Goal: Task Accomplishment & Management: Manage account settings

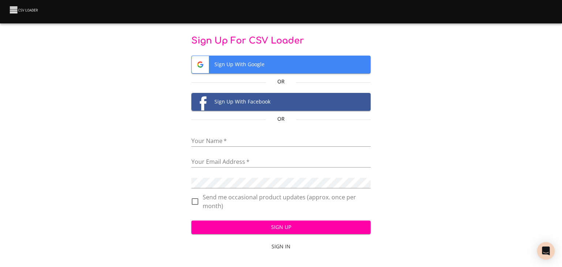
click at [254, 61] on span "Sign Up With Google" at bounding box center [281, 64] width 179 height 17
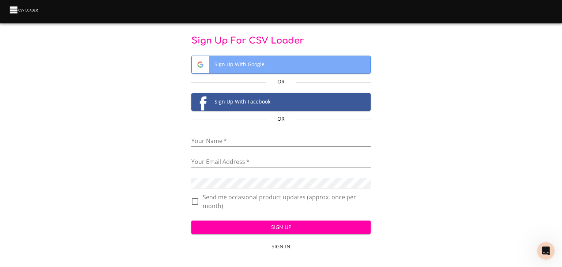
click at [251, 64] on span "Sign Up With Google" at bounding box center [281, 64] width 179 height 17
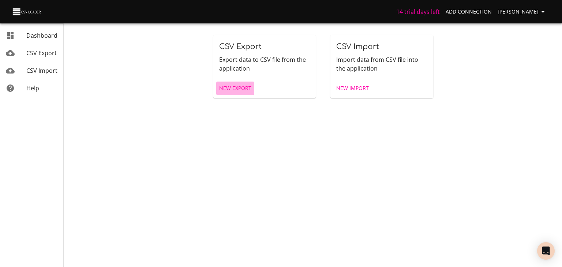
click at [237, 90] on span "New Export" at bounding box center [235, 88] width 32 height 9
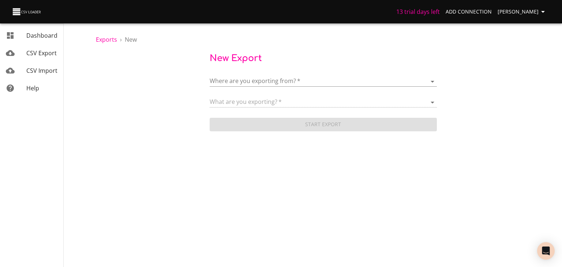
click at [258, 77] on body "13 trial days left Add Connection [PERSON_NAME] Dashboard CSV Export CSV Import…" at bounding box center [281, 133] width 562 height 267
click at [243, 76] on li "Add New Connection" at bounding box center [323, 81] width 227 height 20
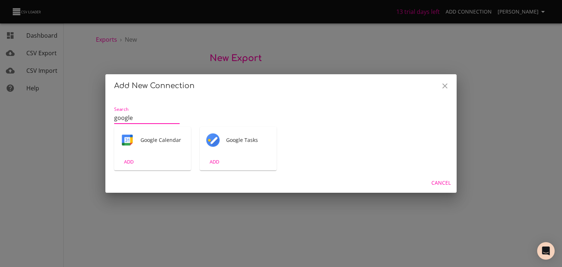
type input "google"
click at [177, 117] on input "google" at bounding box center [146, 118] width 65 height 12
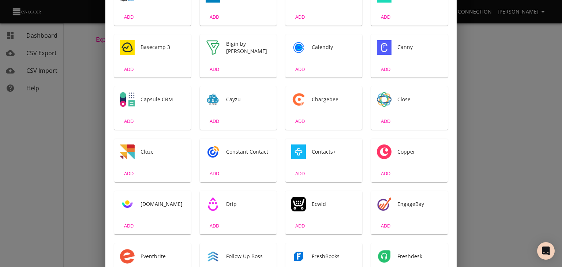
scroll to position [183, 0]
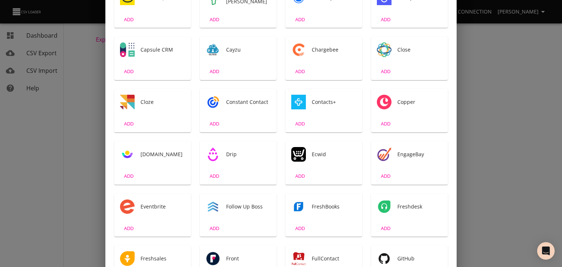
click at [318, 100] on span "Contacts+" at bounding box center [334, 101] width 45 height 7
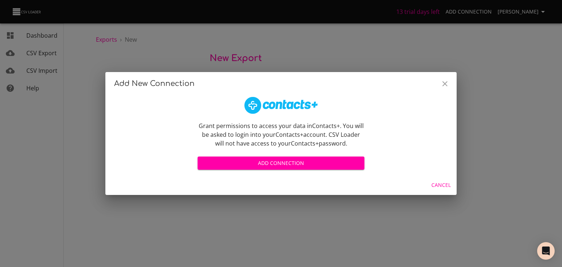
click at [288, 165] on span "Add Connection" at bounding box center [280, 163] width 155 height 9
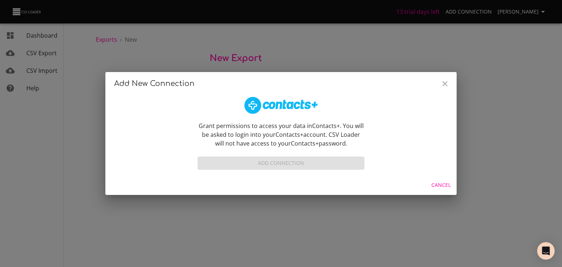
click at [88, 56] on div "Add New Connection Grant permissions to access your data in Contacts+ . You wil…" at bounding box center [281, 133] width 562 height 267
click at [271, 165] on div "Add Connection" at bounding box center [281, 160] width 167 height 19
click at [271, 164] on div "Add Connection" at bounding box center [281, 160] width 167 height 19
click at [439, 186] on span "Cancel" at bounding box center [440, 185] width 19 height 9
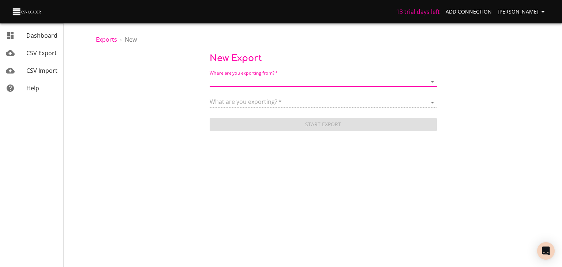
click at [287, 80] on body "13 trial days left Add Connection Jitendra Kumar Dashboard CSV Export CSV Impor…" at bounding box center [281, 133] width 562 height 267
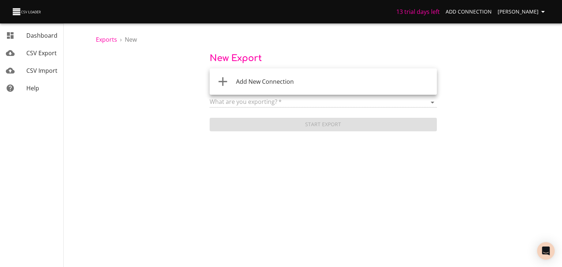
click at [287, 80] on span "Add New Connection" at bounding box center [265, 82] width 58 height 8
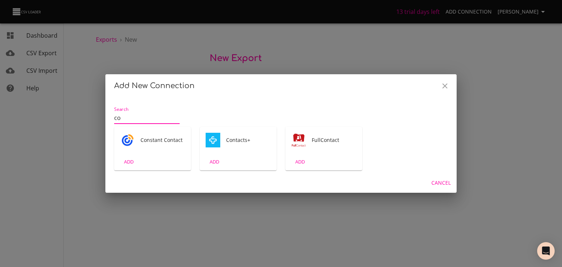
type input "c"
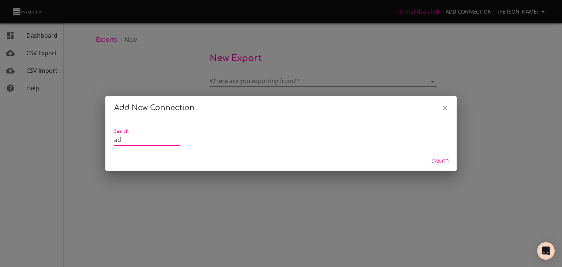
type input "a"
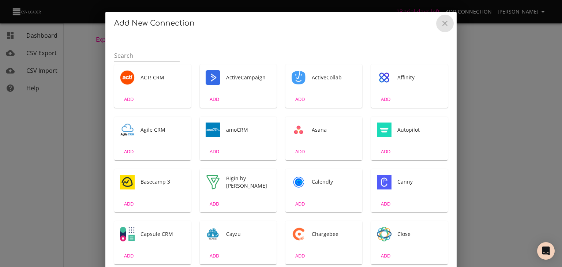
click at [440, 24] on icon "Close" at bounding box center [444, 23] width 9 height 9
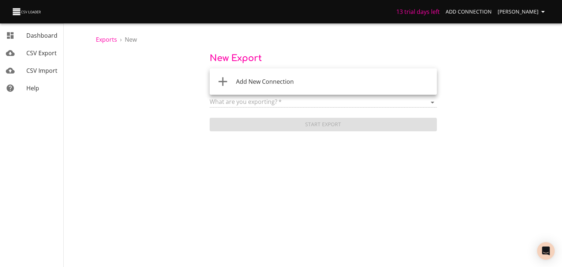
click at [398, 80] on body "13 trial days left Add Connection Jitendra Kumar Dashboard CSV Export CSV Impor…" at bounding box center [281, 133] width 562 height 267
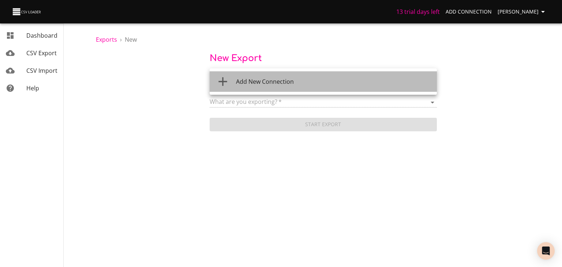
click at [254, 78] on span "Add New Connection" at bounding box center [265, 82] width 58 height 8
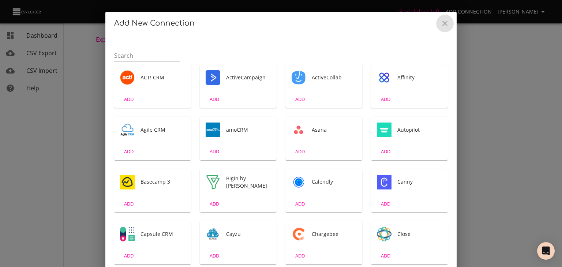
drag, startPoint x: 439, startPoint y: 23, endPoint x: 415, endPoint y: 27, distance: 24.4
click at [440, 23] on icon "Close" at bounding box center [444, 23] width 9 height 9
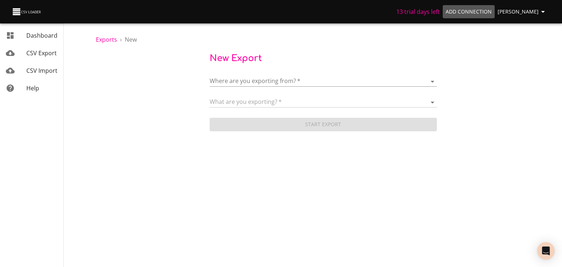
click at [473, 12] on span "Add Connection" at bounding box center [469, 11] width 46 height 9
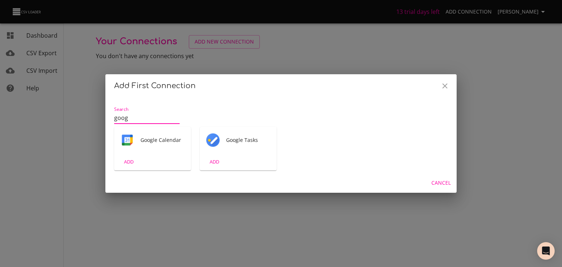
type input "google"
click at [236, 154] on div "ADD" at bounding box center [238, 161] width 77 height 17
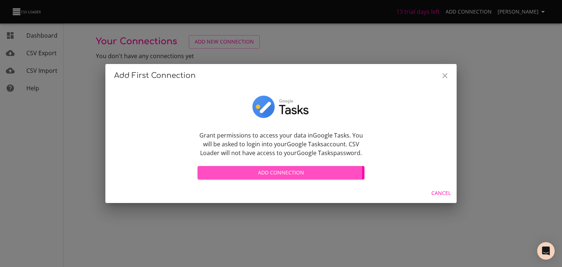
click at [258, 172] on span "Add Connection" at bounding box center [280, 172] width 155 height 9
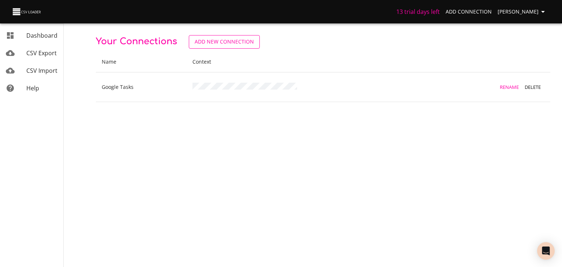
click at [214, 42] on span "Add New Connection" at bounding box center [224, 41] width 59 height 9
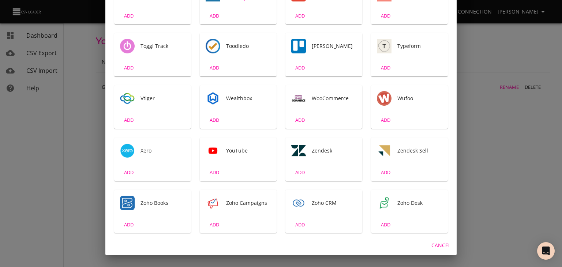
click at [499, 102] on div "Add New Connection Search ACT! CRM ADD ActiveCampaign ADD ActiveCollab ADD Affi…" at bounding box center [281, 133] width 562 height 267
click at [489, 157] on div "Add New Connection Search ACT! CRM ADD ActiveCampaign ADD ActiveCollab ADD Affi…" at bounding box center [281, 133] width 562 height 267
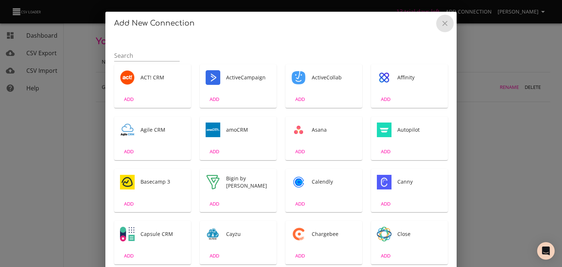
click at [440, 23] on icon "Close" at bounding box center [444, 23] width 9 height 9
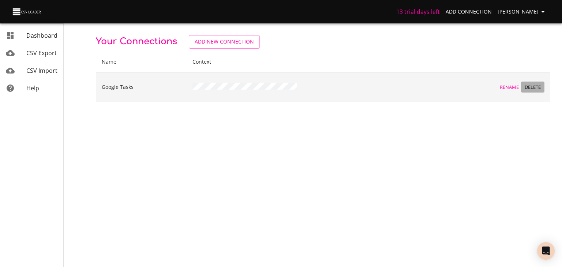
click at [532, 84] on span "Delete" at bounding box center [533, 87] width 20 height 8
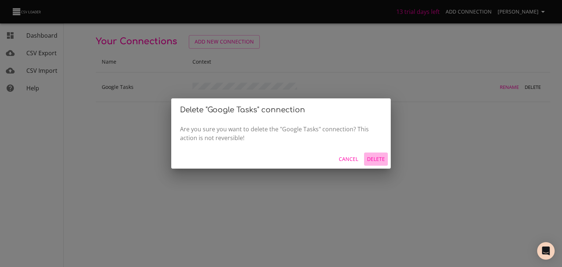
click at [378, 157] on span "Delete" at bounding box center [376, 159] width 18 height 9
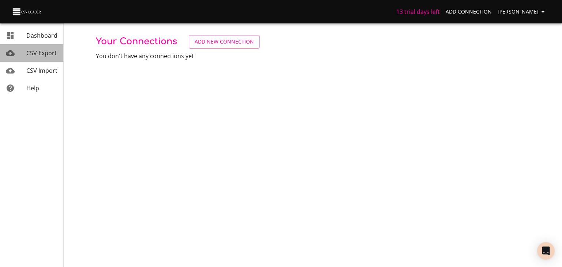
click at [47, 50] on span "CSV Export" at bounding box center [41, 53] width 30 height 8
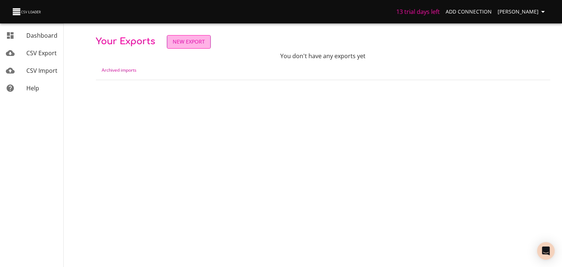
click at [186, 43] on span "New Export" at bounding box center [189, 41] width 32 height 9
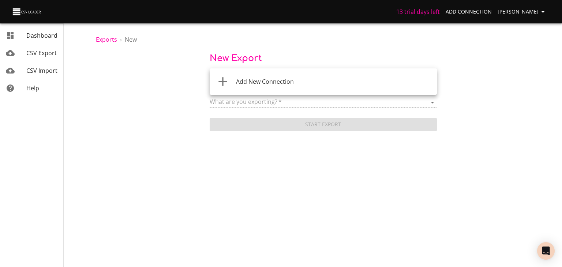
click at [242, 79] on body "13 trial days left Add Connection Jitendra Kumar Dashboard CSV Export CSV Impor…" at bounding box center [281, 133] width 562 height 267
click at [242, 79] on span "Add New Connection" at bounding box center [265, 82] width 58 height 8
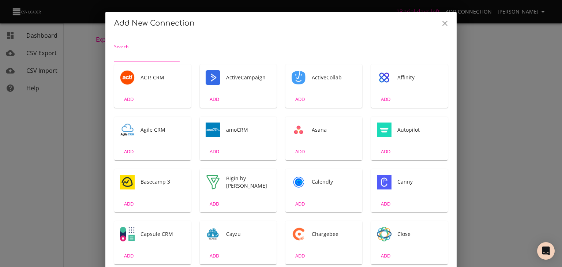
click at [440, 25] on icon "Close" at bounding box center [444, 23] width 9 height 9
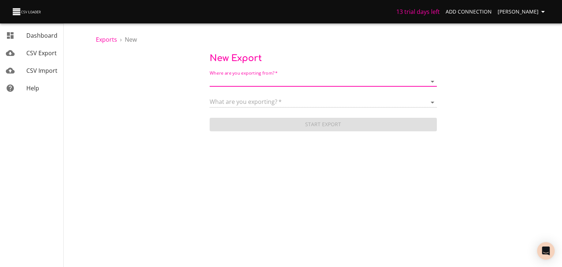
click at [506, 12] on span "Jitendra Kumar" at bounding box center [523, 11] width 50 height 9
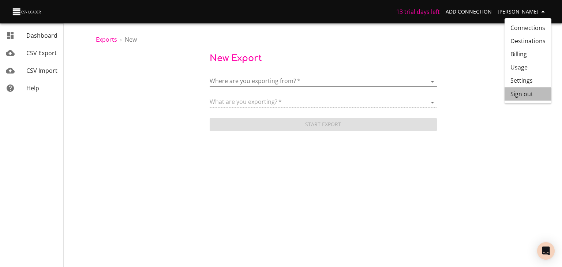
click at [528, 97] on li "Sign out" at bounding box center [527, 93] width 47 height 13
